Goal: Information Seeking & Learning: Check status

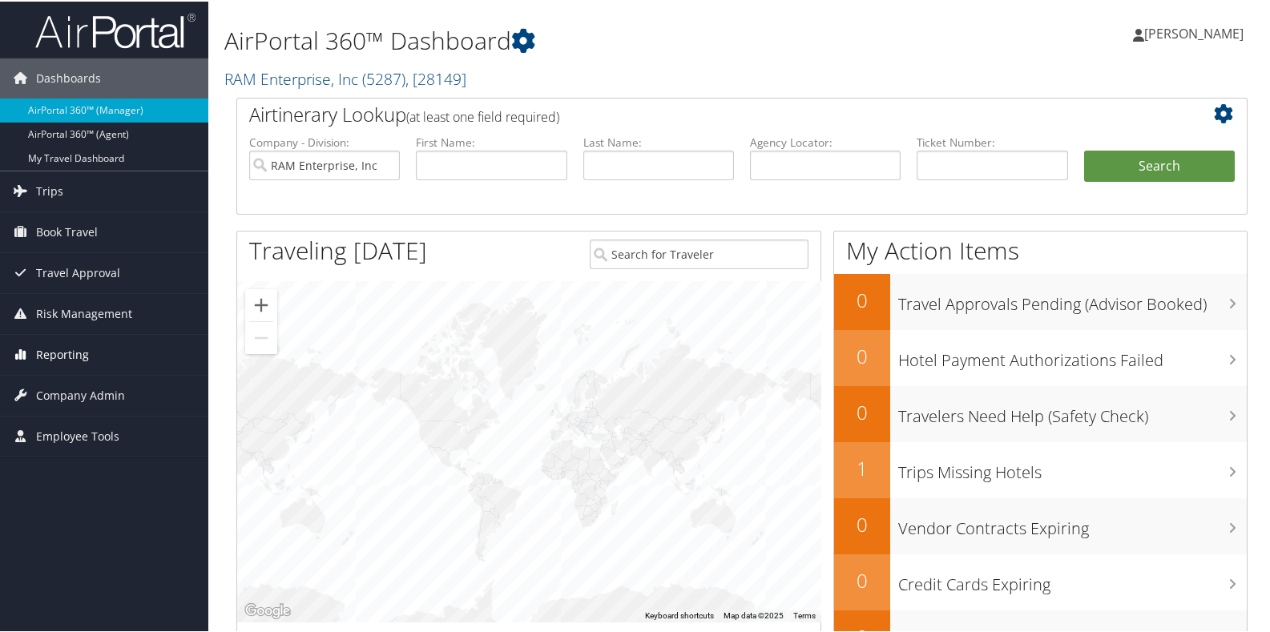
click at [47, 353] on span "Reporting" at bounding box center [62, 353] width 53 height 40
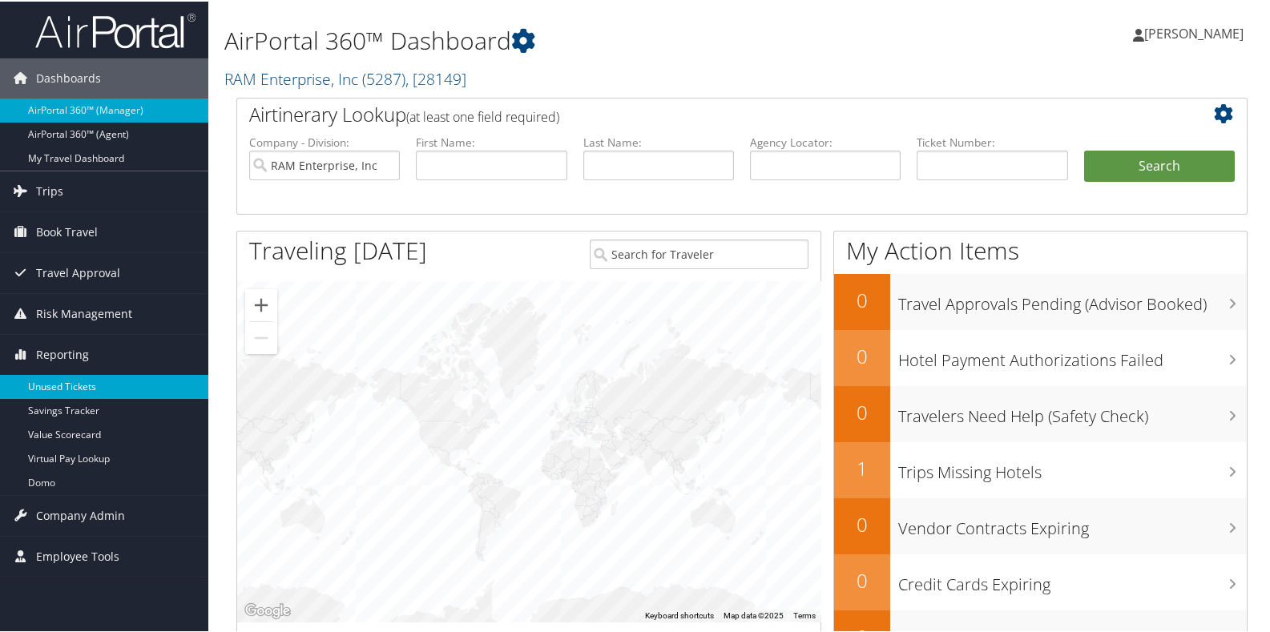
click at [53, 381] on link "Unused Tickets" at bounding box center [104, 385] width 208 height 24
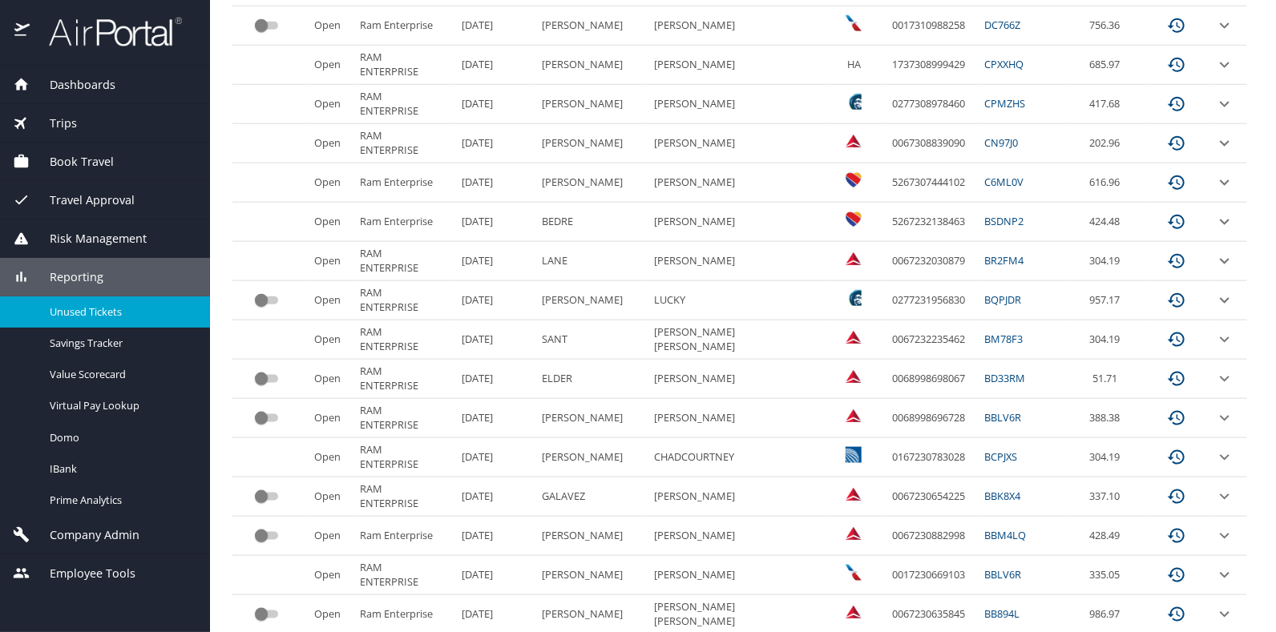
scroll to position [605, 0]
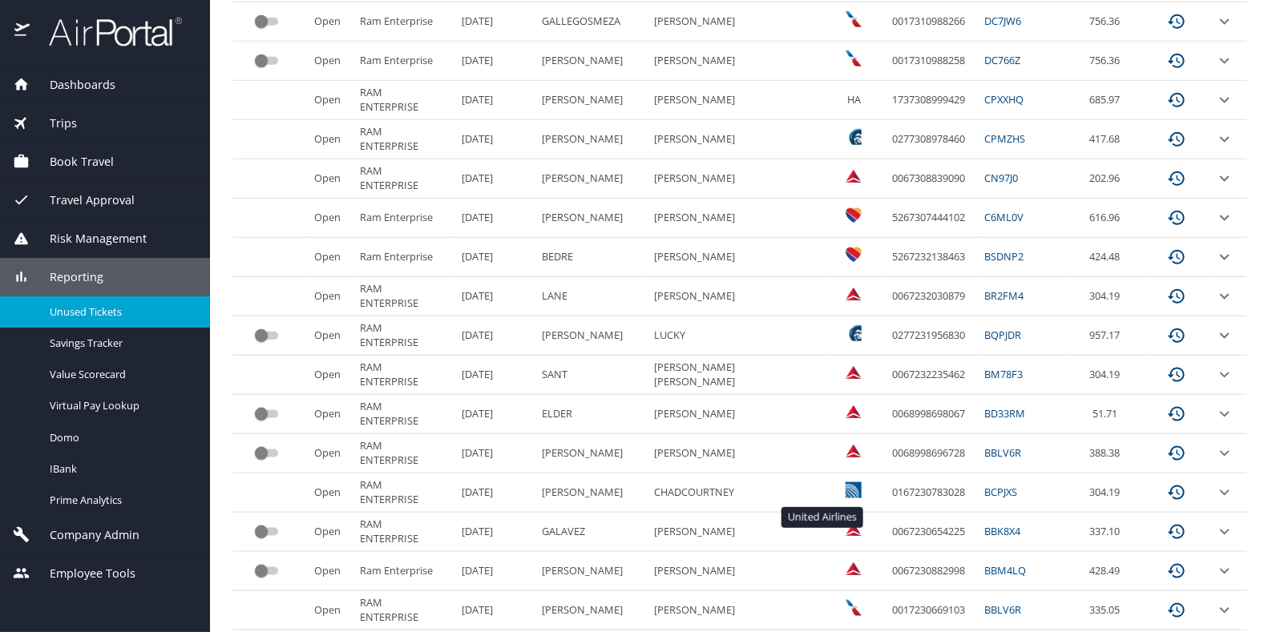
click at [846, 486] on img "custom pagination table" at bounding box center [854, 490] width 16 height 16
click at [1220, 490] on icon "expand row" at bounding box center [1225, 493] width 10 height 6
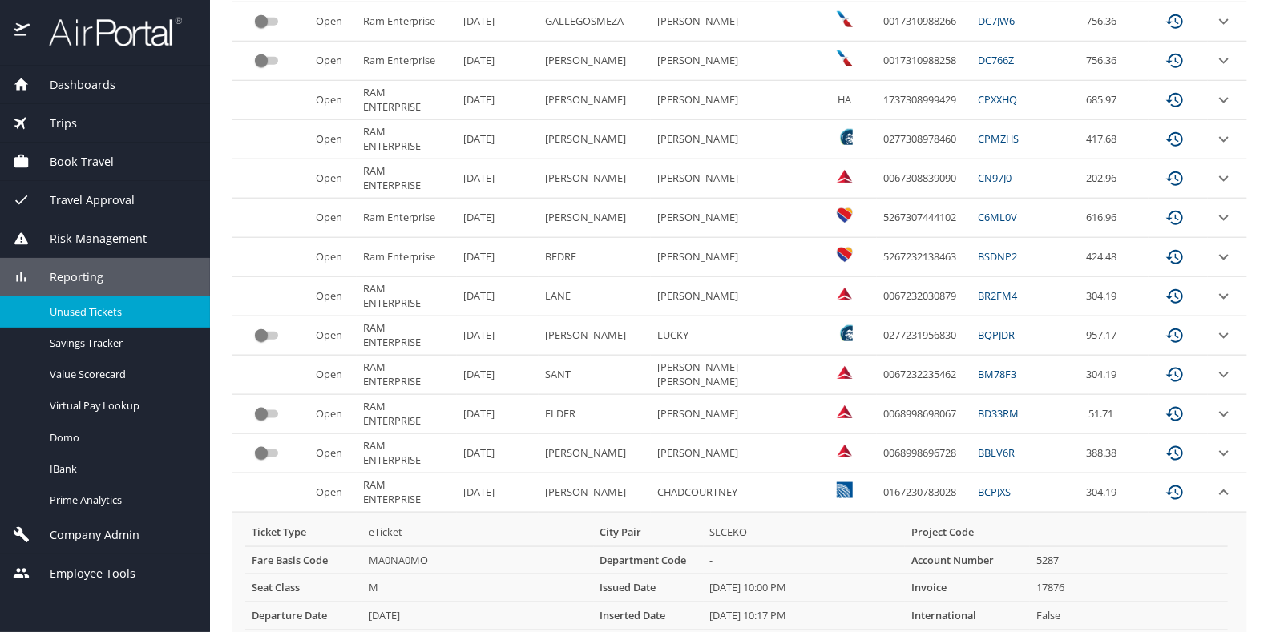
click at [876, 615] on PM "02/17/2025, 10:17 PM" at bounding box center [804, 617] width 201 height 28
click at [905, 553] on td "-" at bounding box center [804, 561] width 201 height 28
